Goal: Transaction & Acquisition: Purchase product/service

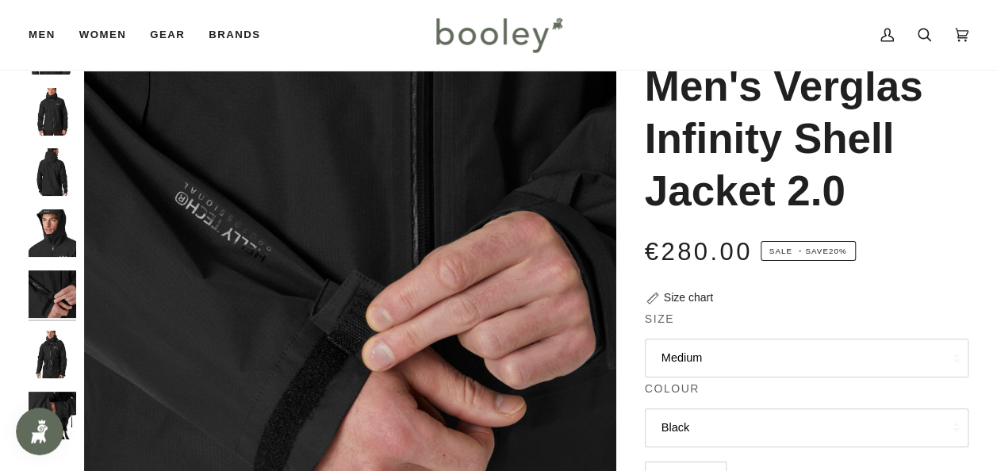
scroll to position [238, 0]
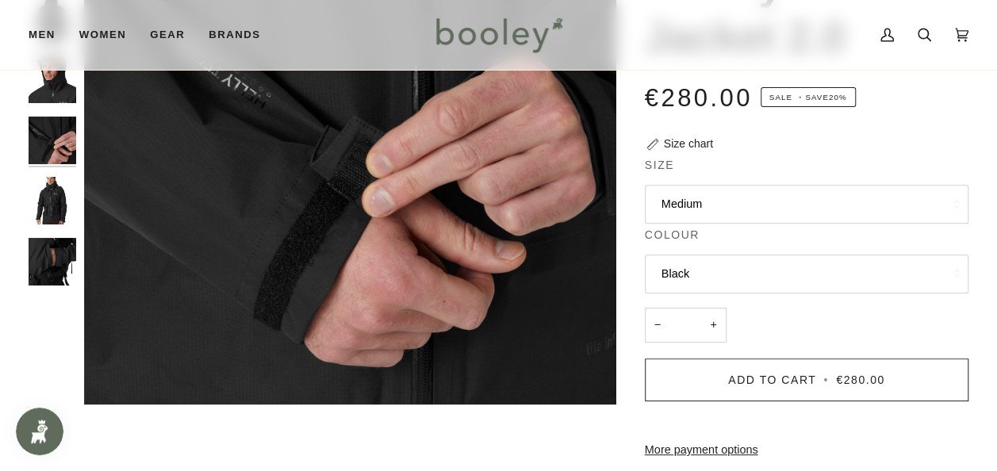
click at [43, 135] on img "Helly Hansen Men's Verglas Infinity Shell Jacket 2.0 - Booley Galway" at bounding box center [53, 141] width 48 height 48
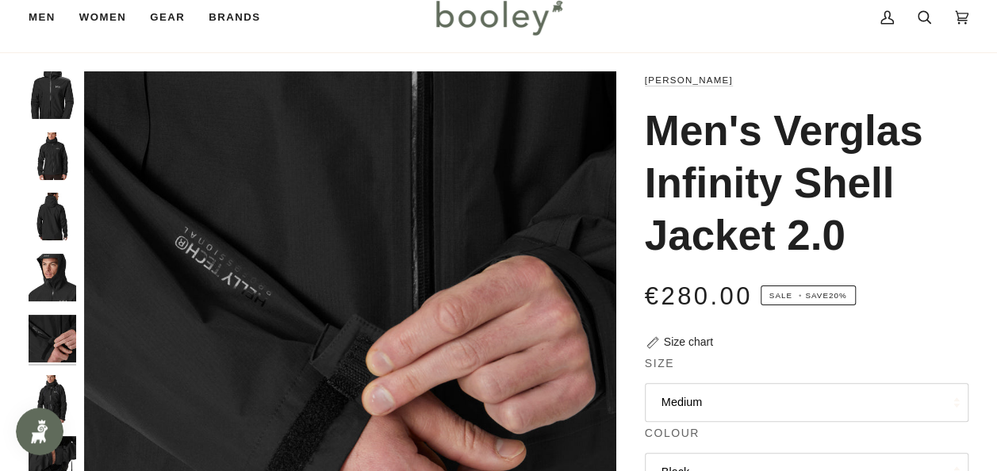
scroll to position [0, 0]
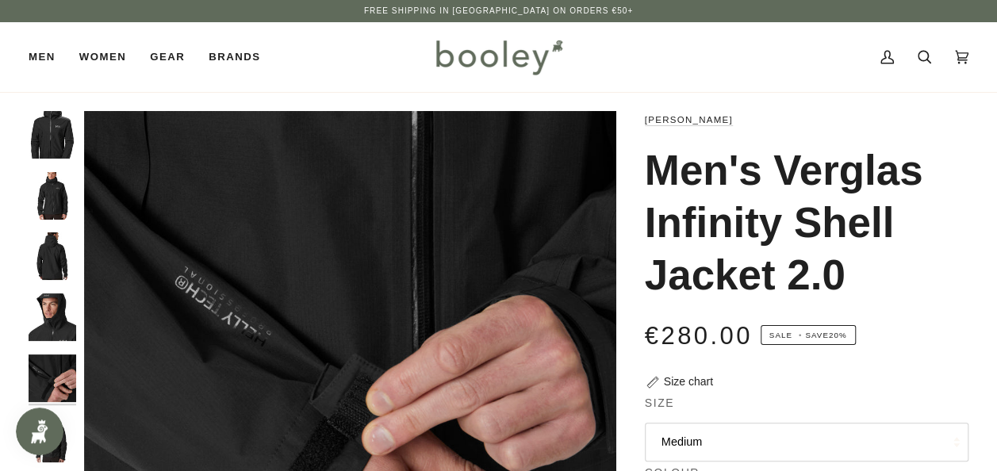
click at [41, 207] on img "Helly Hansen Men's Verglas Infinity Shell Jacket 2.0 - Booley Galway" at bounding box center [53, 196] width 48 height 48
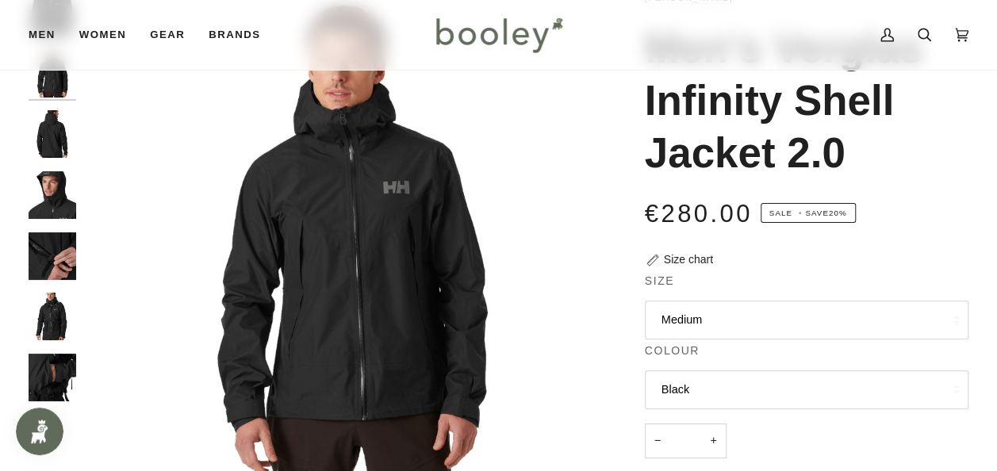
scroll to position [159, 0]
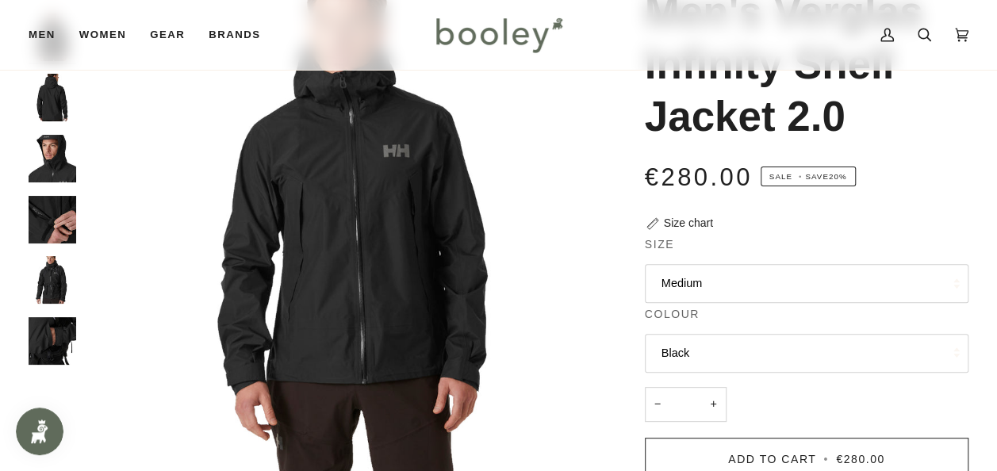
click at [40, 217] on img "Helly Hansen Men's Verglas Infinity Shell Jacket 2.0 - Booley Galway" at bounding box center [53, 220] width 48 height 48
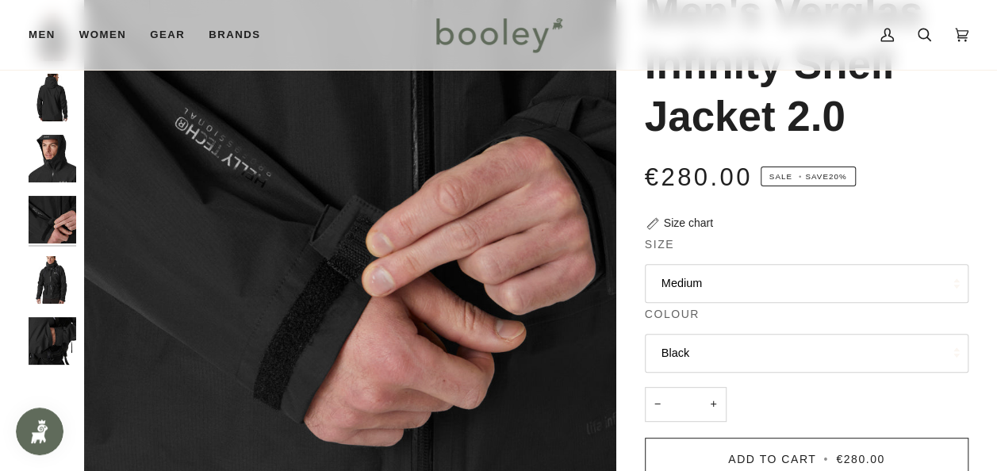
click at [55, 284] on img "Helly Hansen Men's Verglas Infinity Shell Jacket 2.0 - Booley Galway" at bounding box center [53, 280] width 48 height 48
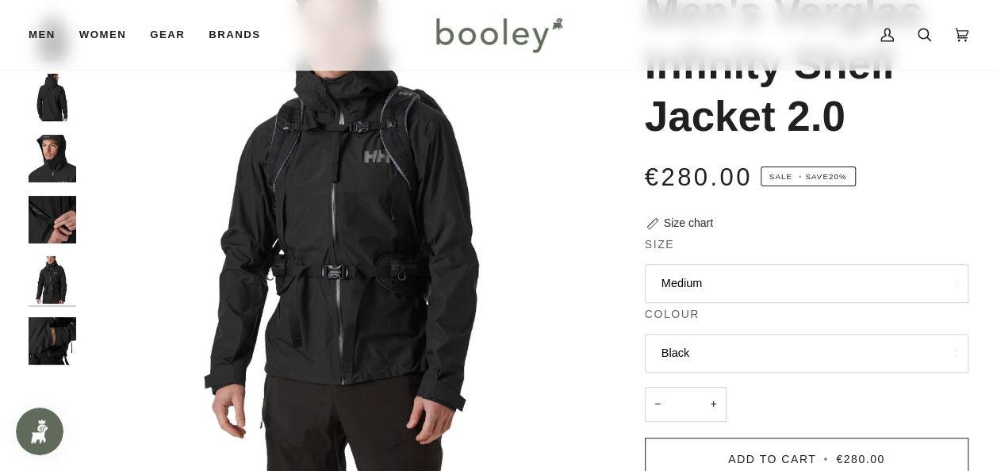
click at [52, 338] on img "Helly Hansen Men's Verglas Infinity Shell Jacket 2.0 - Booley Galway" at bounding box center [53, 341] width 48 height 48
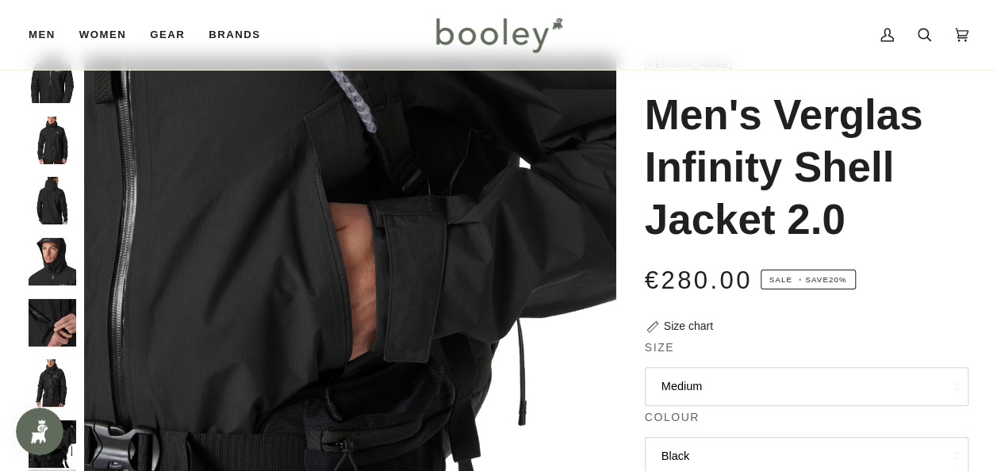
scroll to position [0, 0]
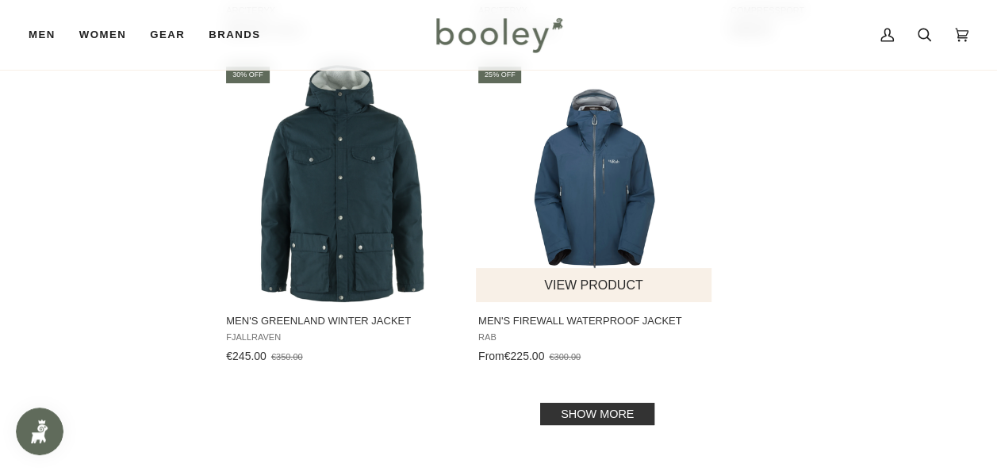
scroll to position [2207, 0]
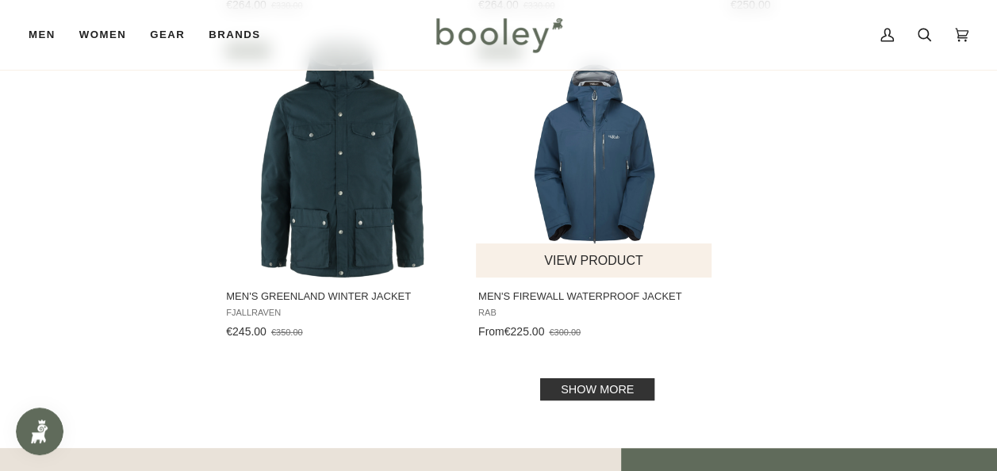
click at [598, 175] on img "Men's Firewall Waterproof Jacket" at bounding box center [594, 158] width 237 height 237
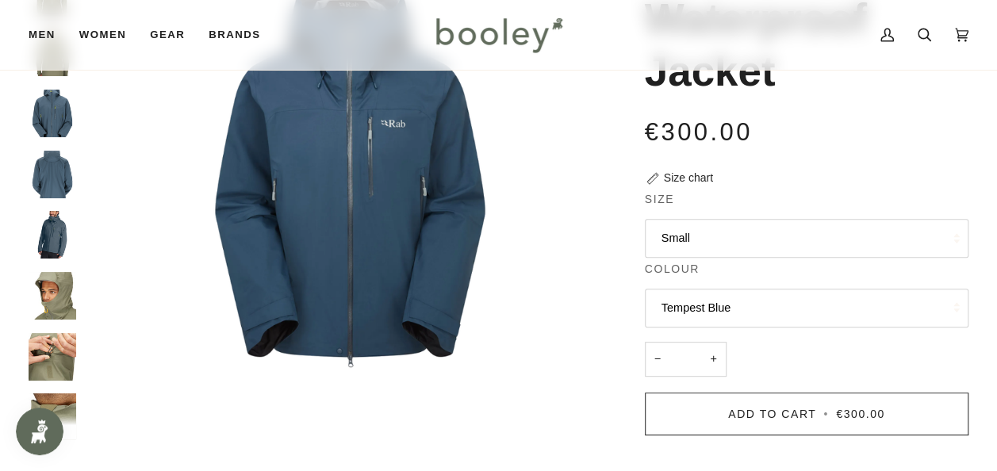
scroll to position [238, 0]
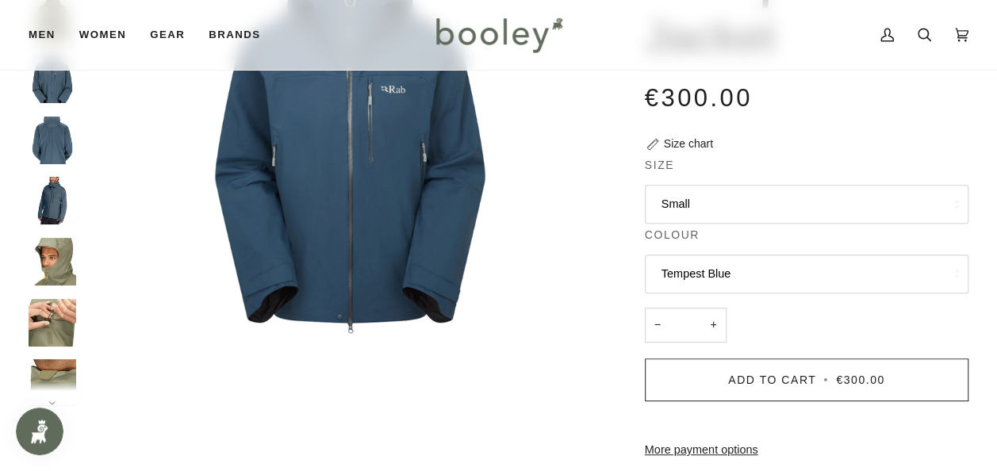
click at [790, 197] on button "Small" at bounding box center [806, 204] width 323 height 39
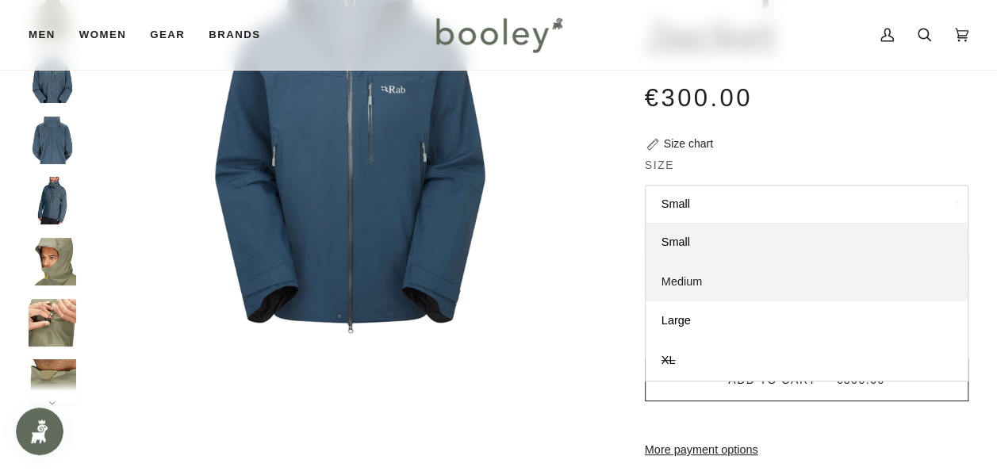
click at [721, 275] on link "Medium" at bounding box center [806, 282] width 322 height 40
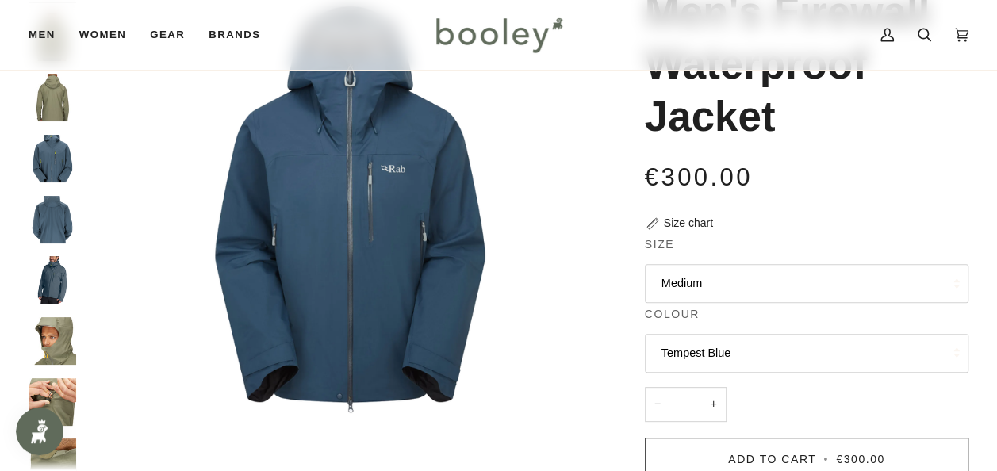
scroll to position [238, 0]
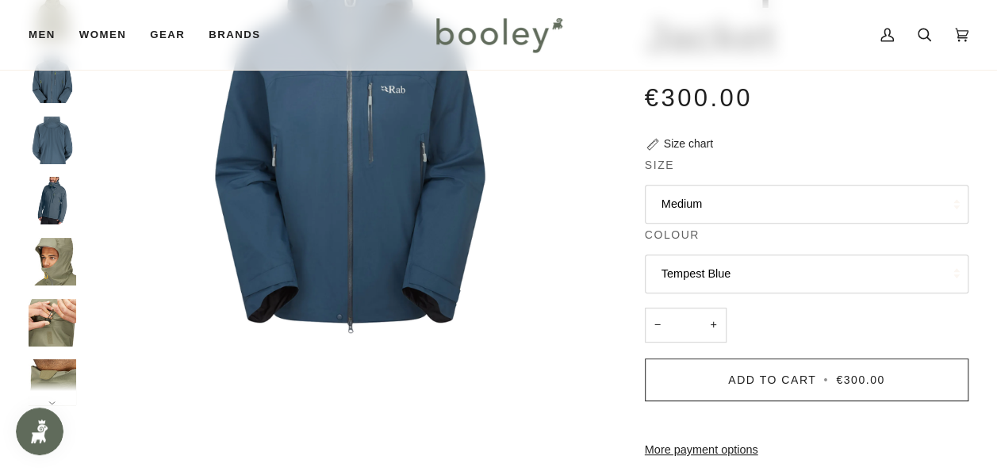
click at [674, 270] on button "Tempest Blue" at bounding box center [806, 274] width 323 height 39
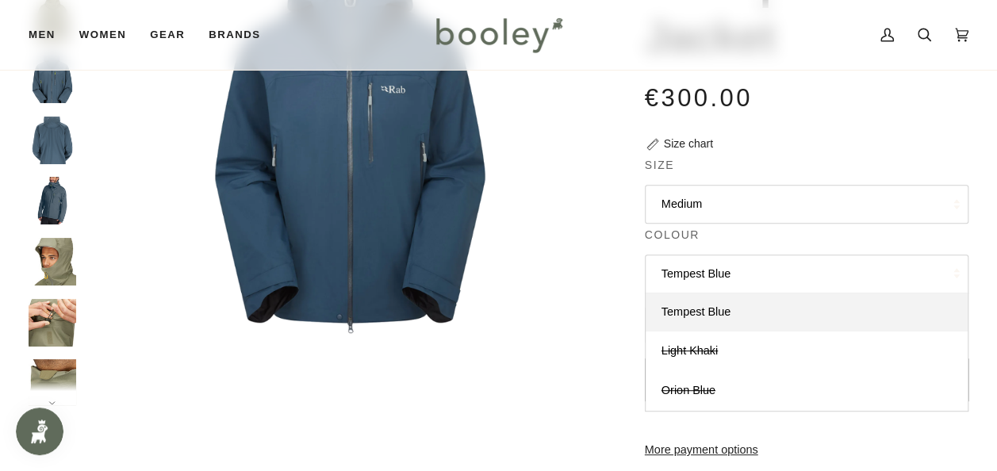
click at [674, 270] on button "Tempest Blue" at bounding box center [806, 274] width 323 height 39
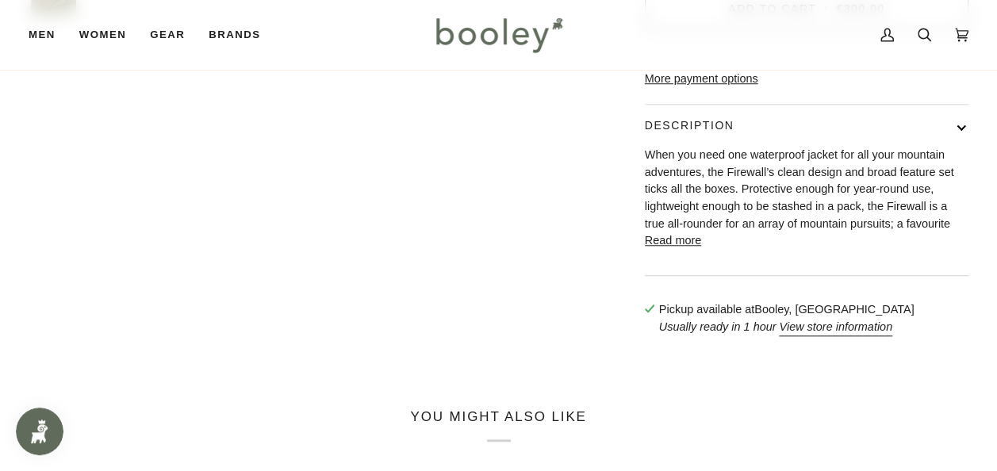
scroll to position [634, 0]
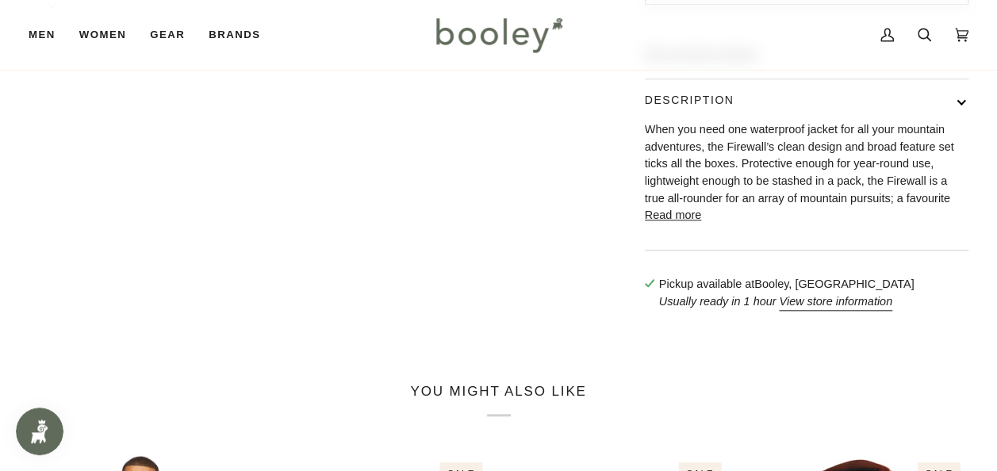
click at [668, 224] on button "Read more" at bounding box center [673, 215] width 56 height 17
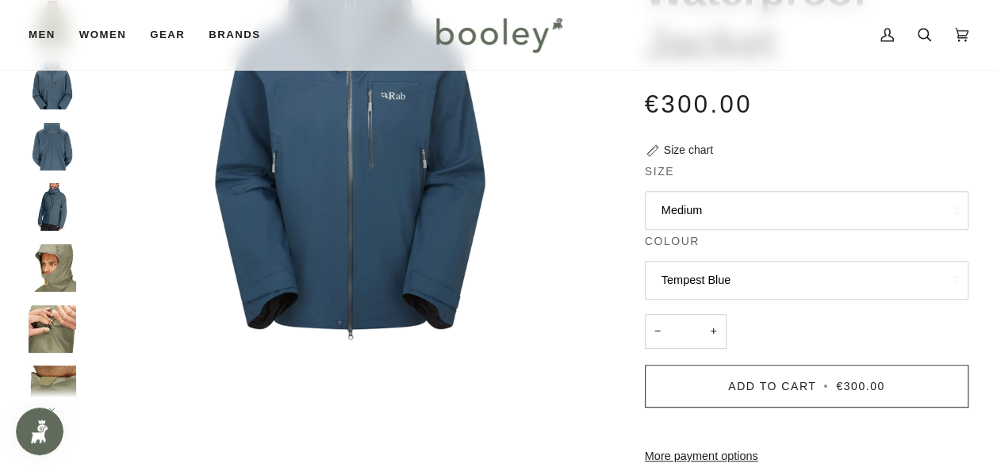
scroll to position [238, 0]
